Goal: Transaction & Acquisition: Download file/media

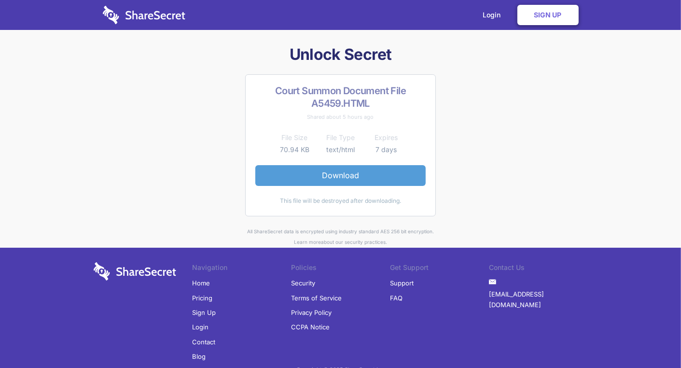
click at [412, 177] on link "Download" at bounding box center [340, 175] width 170 height 20
